Goal: Communication & Community: Share content

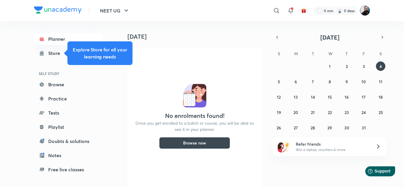
click at [364, 10] on img at bounding box center [365, 11] width 10 height 10
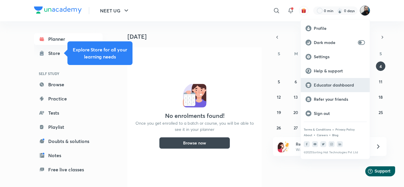
click at [327, 86] on p "Educator dashboard" at bounding box center [339, 85] width 51 height 5
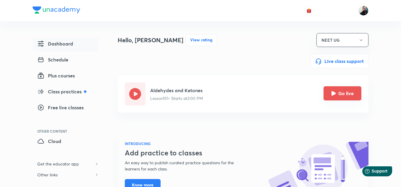
click at [335, 93] on icon "Go live" at bounding box center [333, 93] width 5 height 5
click at [335, 92] on icon "Go live" at bounding box center [333, 93] width 5 height 5
